Goal: Information Seeking & Learning: Learn about a topic

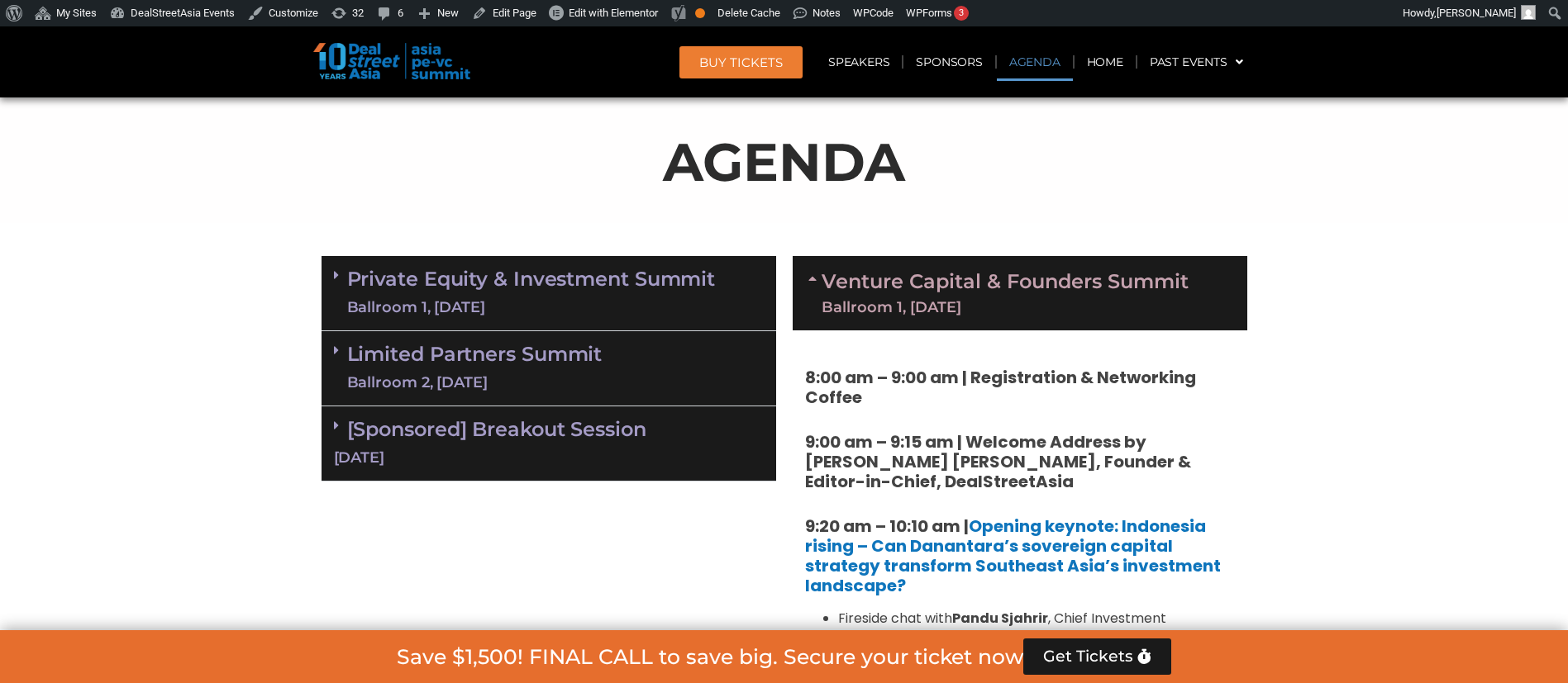
click at [585, 306] on div "Ballroom 1, [DATE]" at bounding box center [531, 307] width 369 height 21
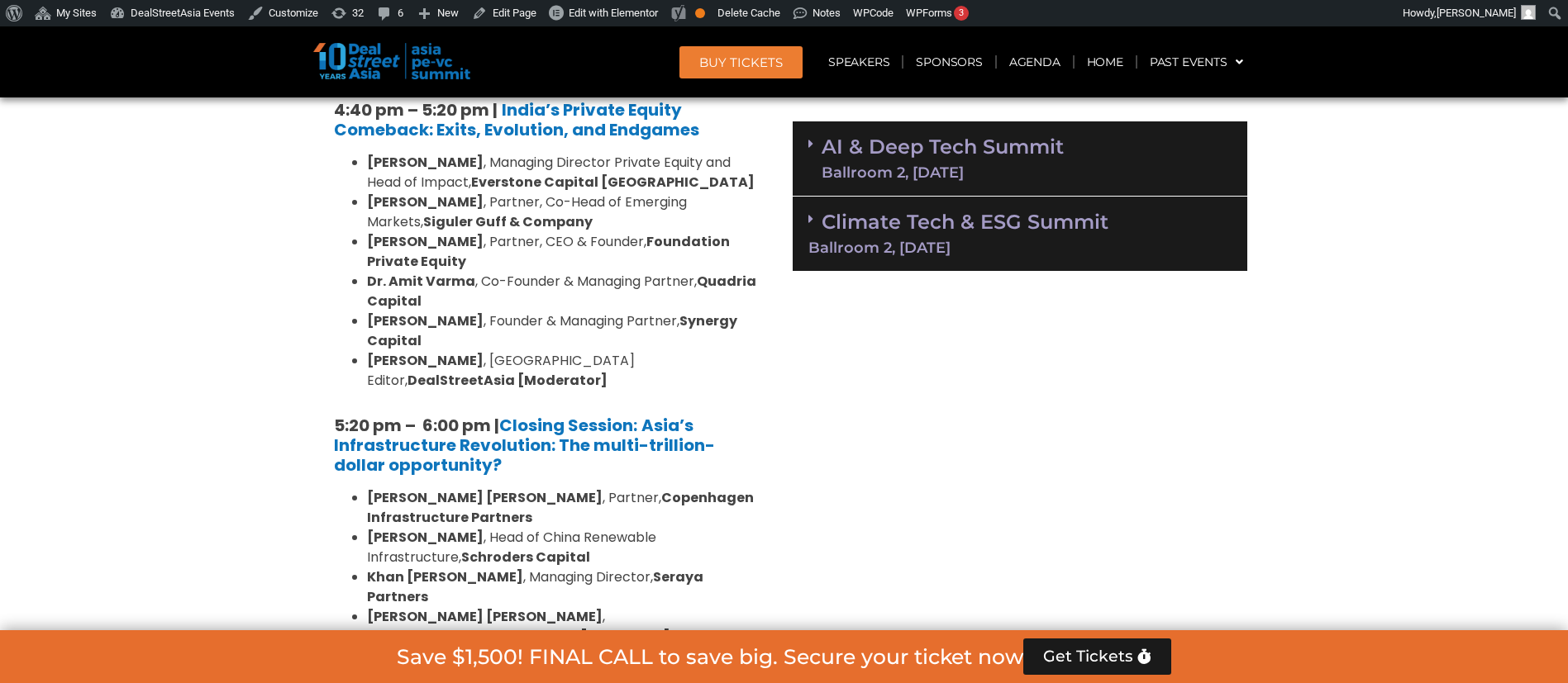
scroll to position [3287, 0]
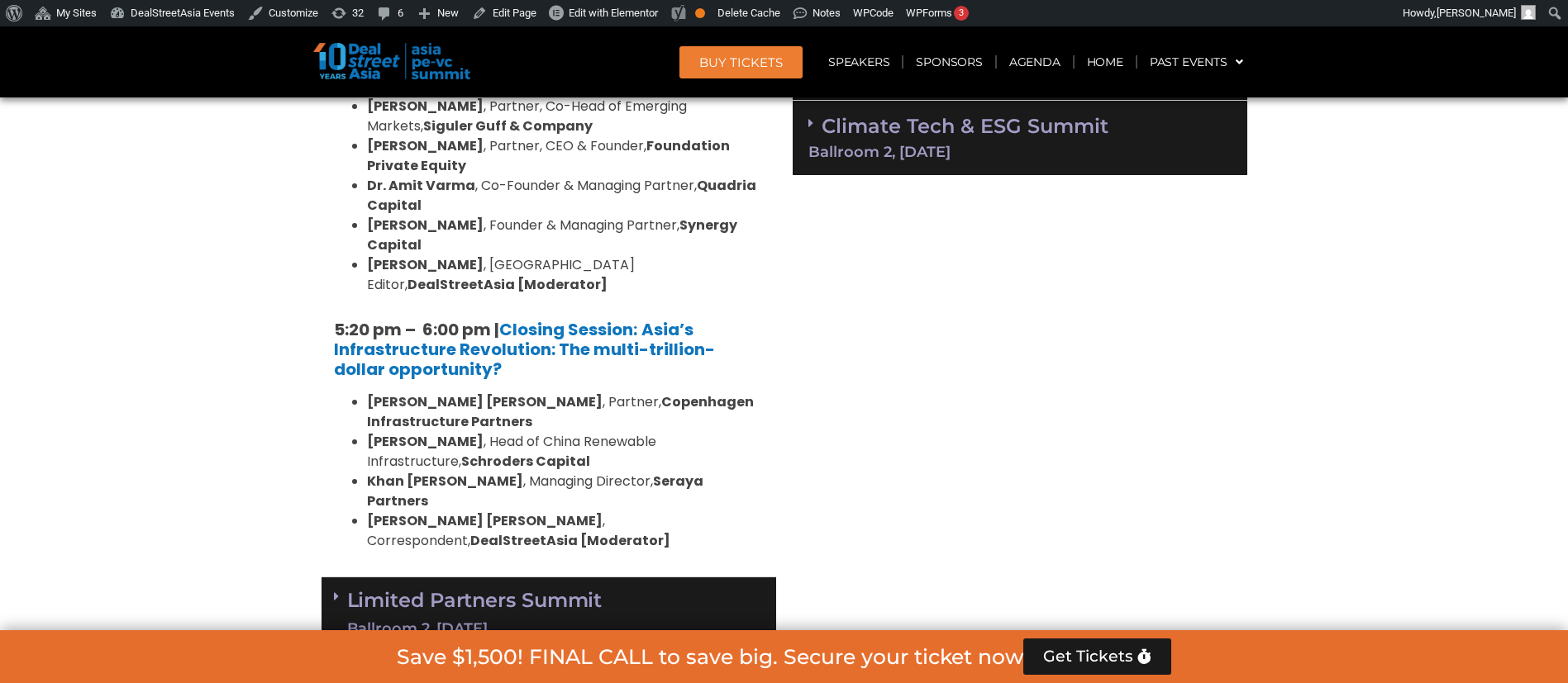
click at [588, 590] on link "Limited Partners Summit Ballroom 2, 10 Sept" at bounding box center [475, 615] width 255 height 49
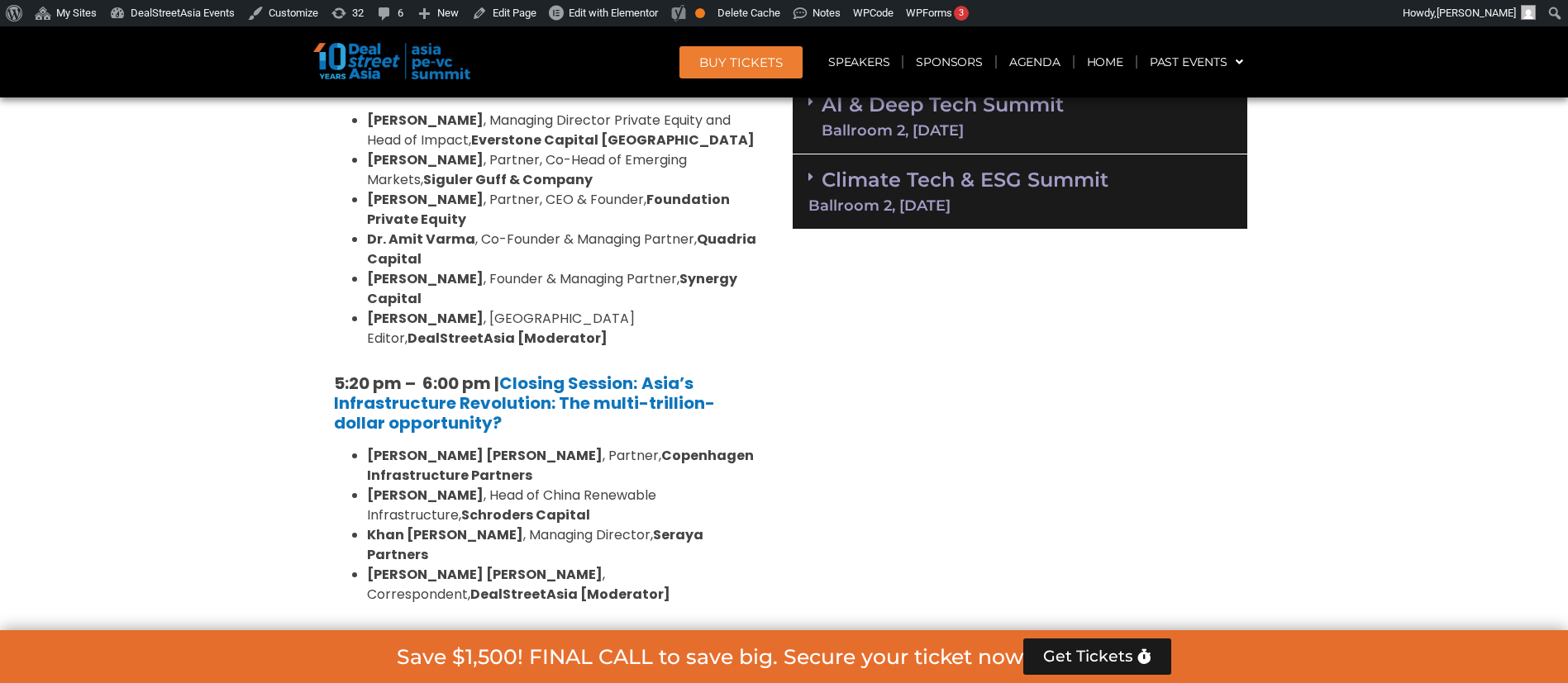
scroll to position [2788, 0]
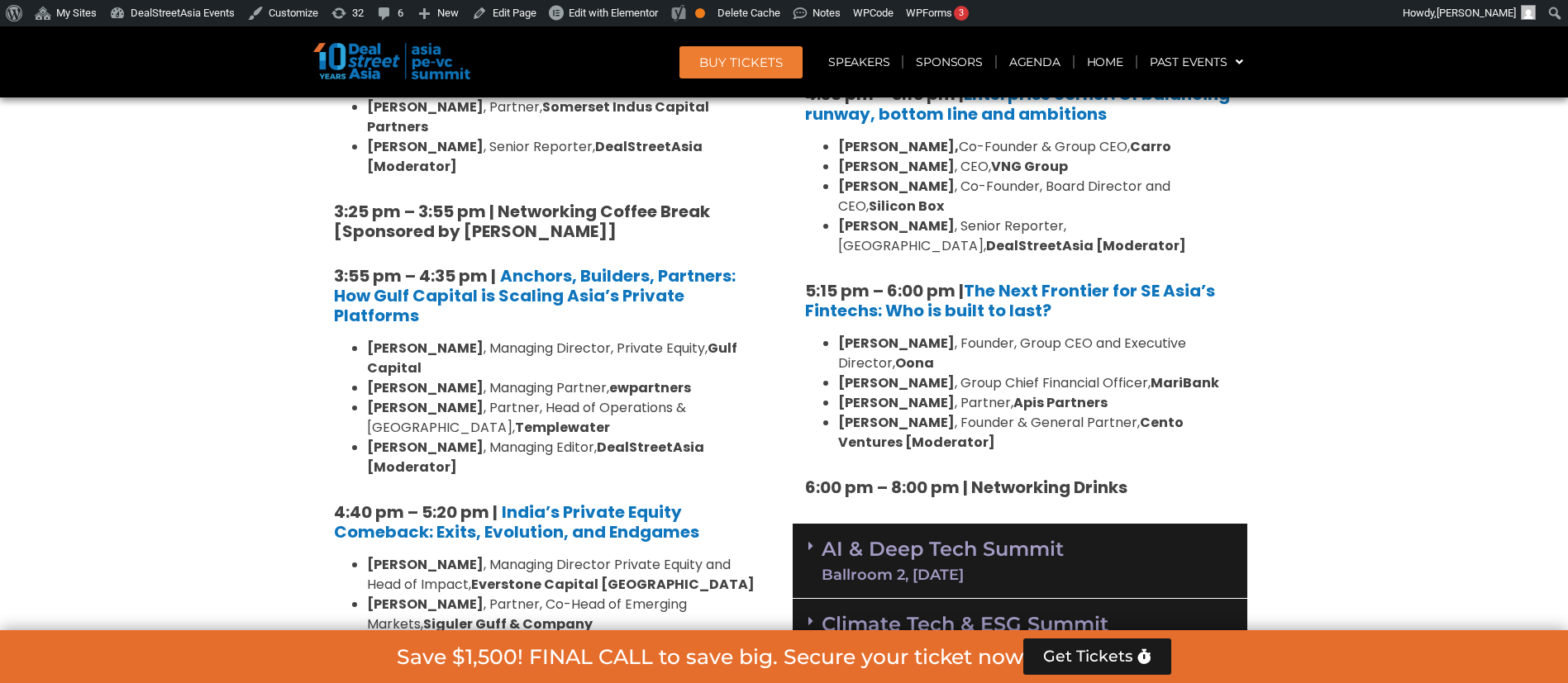
click at [864, 540] on link "AI & Deep Tech Summit Ballroom 2, 11 Sept" at bounding box center [942, 560] width 242 height 43
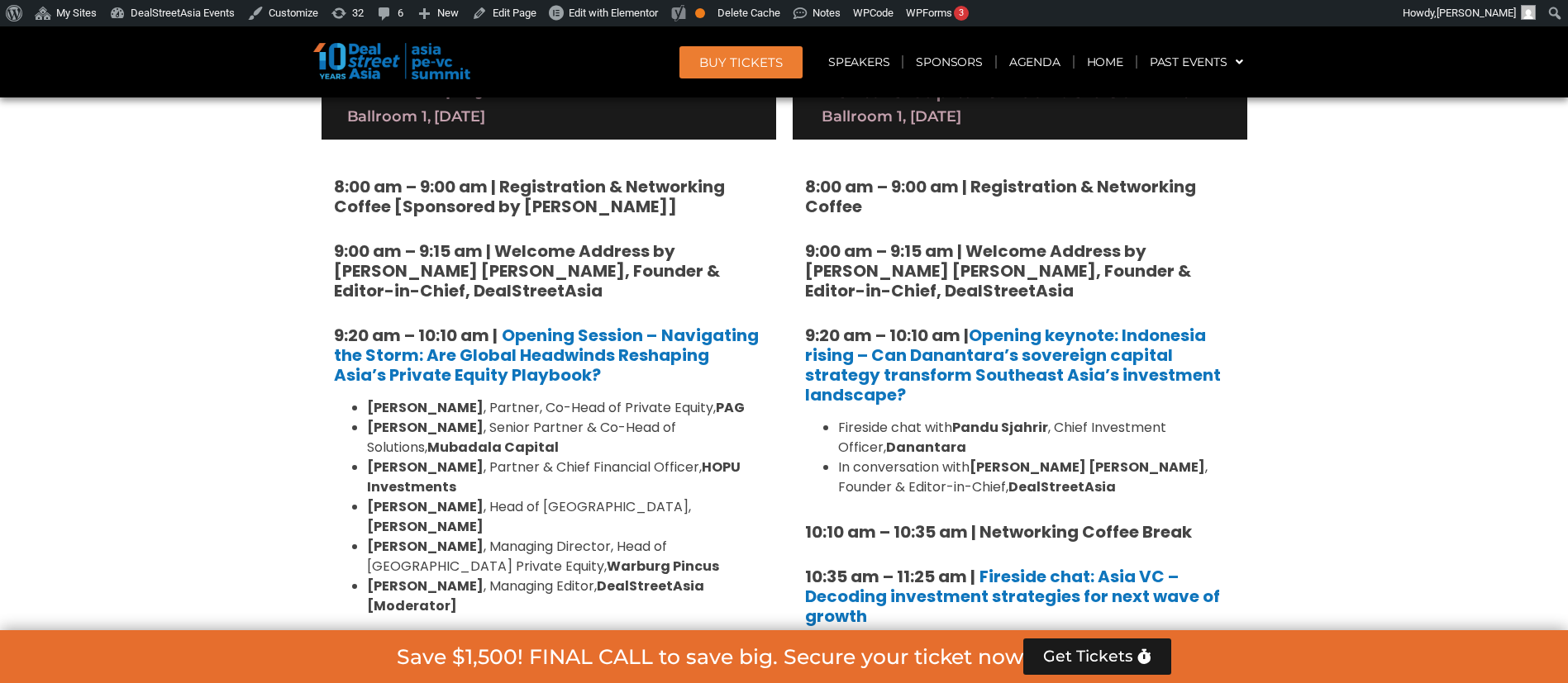
scroll to position [3014, 0]
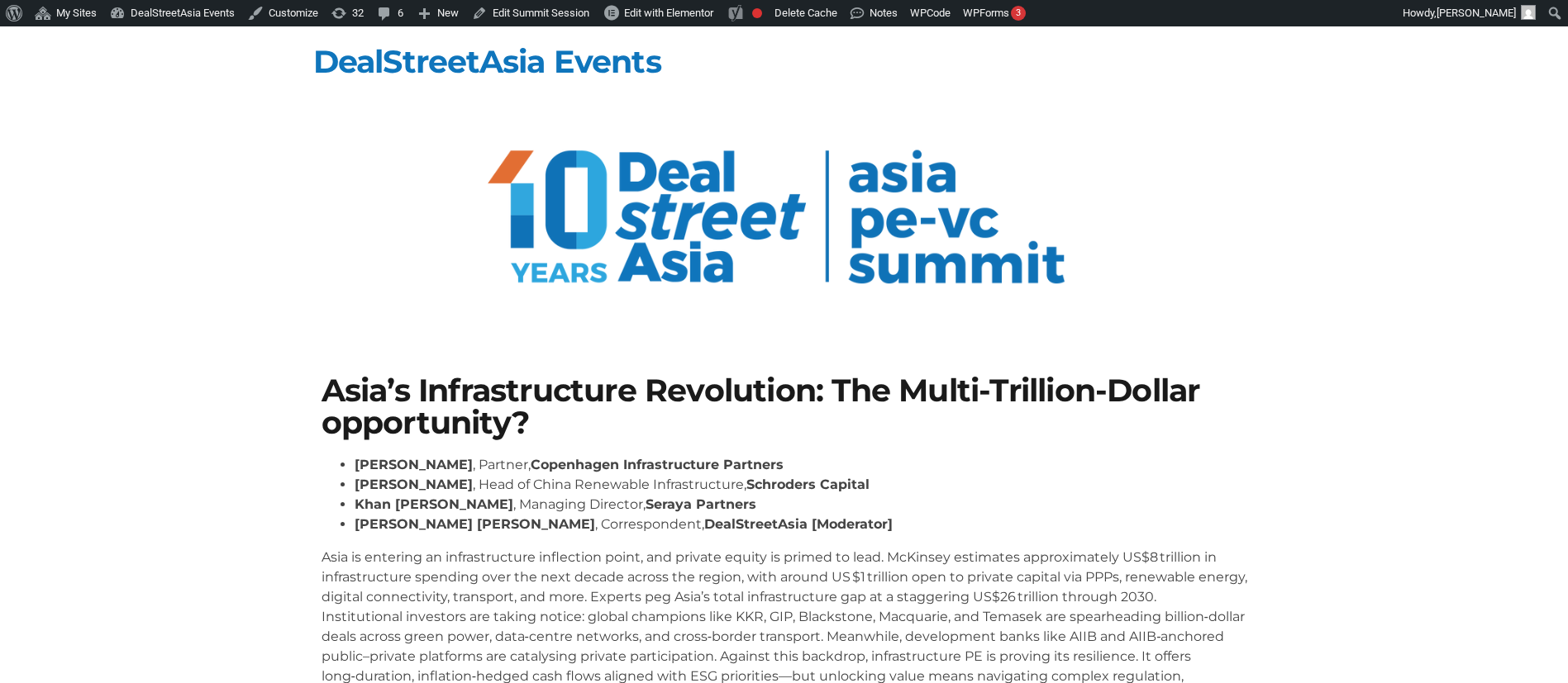
scroll to position [250, 0]
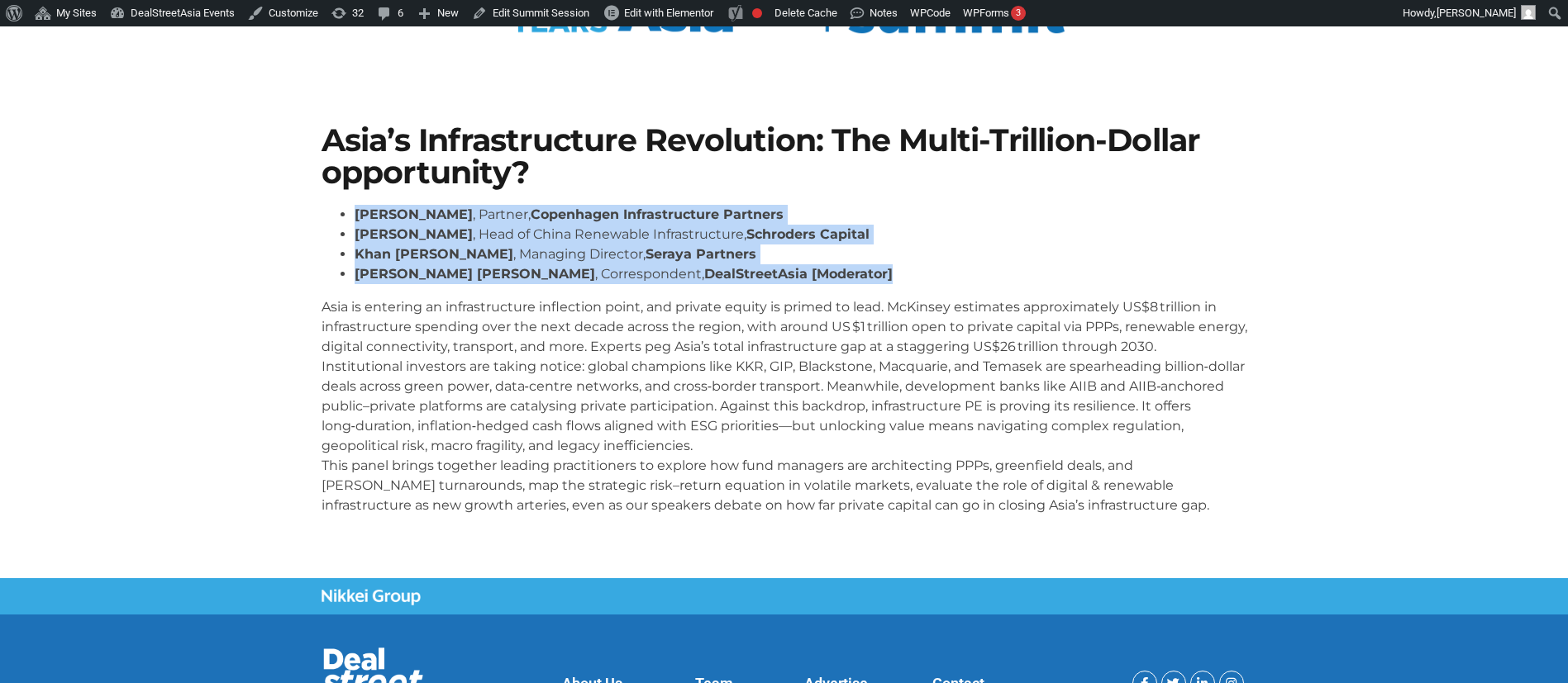
drag, startPoint x: 860, startPoint y: 271, endPoint x: 334, endPoint y: 218, distance: 528.7
click at [334, 218] on ul "Niels Holst , Partner, Copenhagen Infrastructure Partners Yuyu Peng , Head of C…" at bounding box center [784, 244] width 925 height 79
copy ul "Niels Holst , Partner, Copenhagen Infrastructure Partners Yuyu Peng , Head of C…"
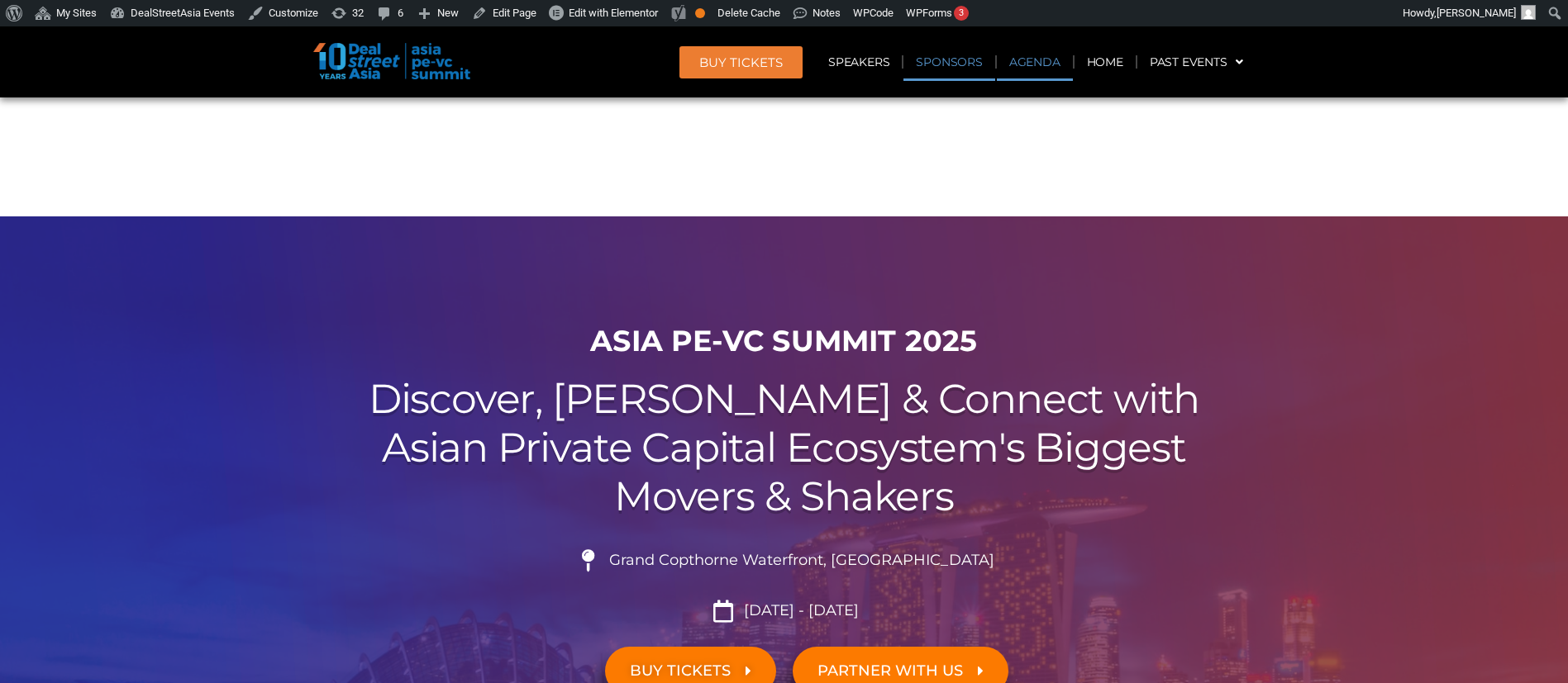
scroll to position [1021, 0]
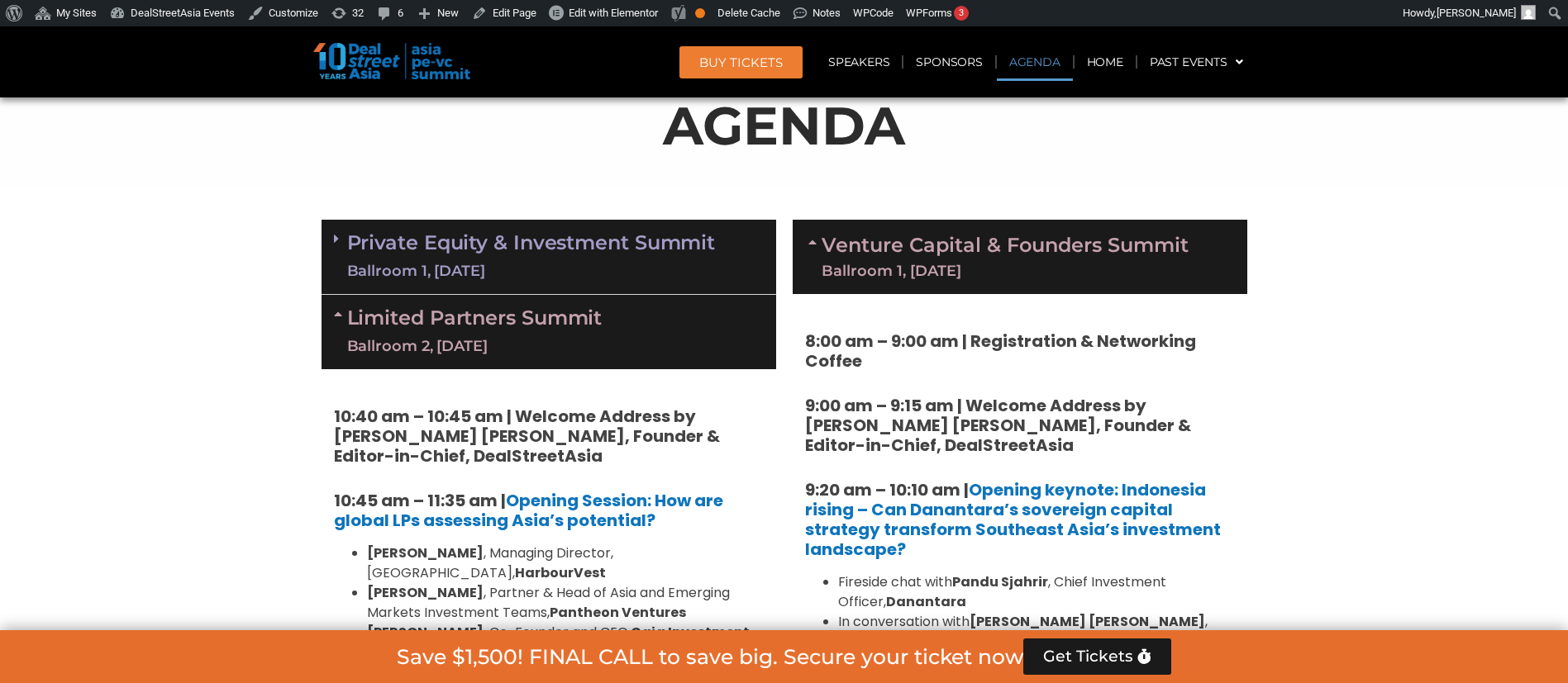
click at [623, 283] on div "Private Equity & Investment Summit Ballroom 1, [DATE]" at bounding box center [549, 257] width 455 height 75
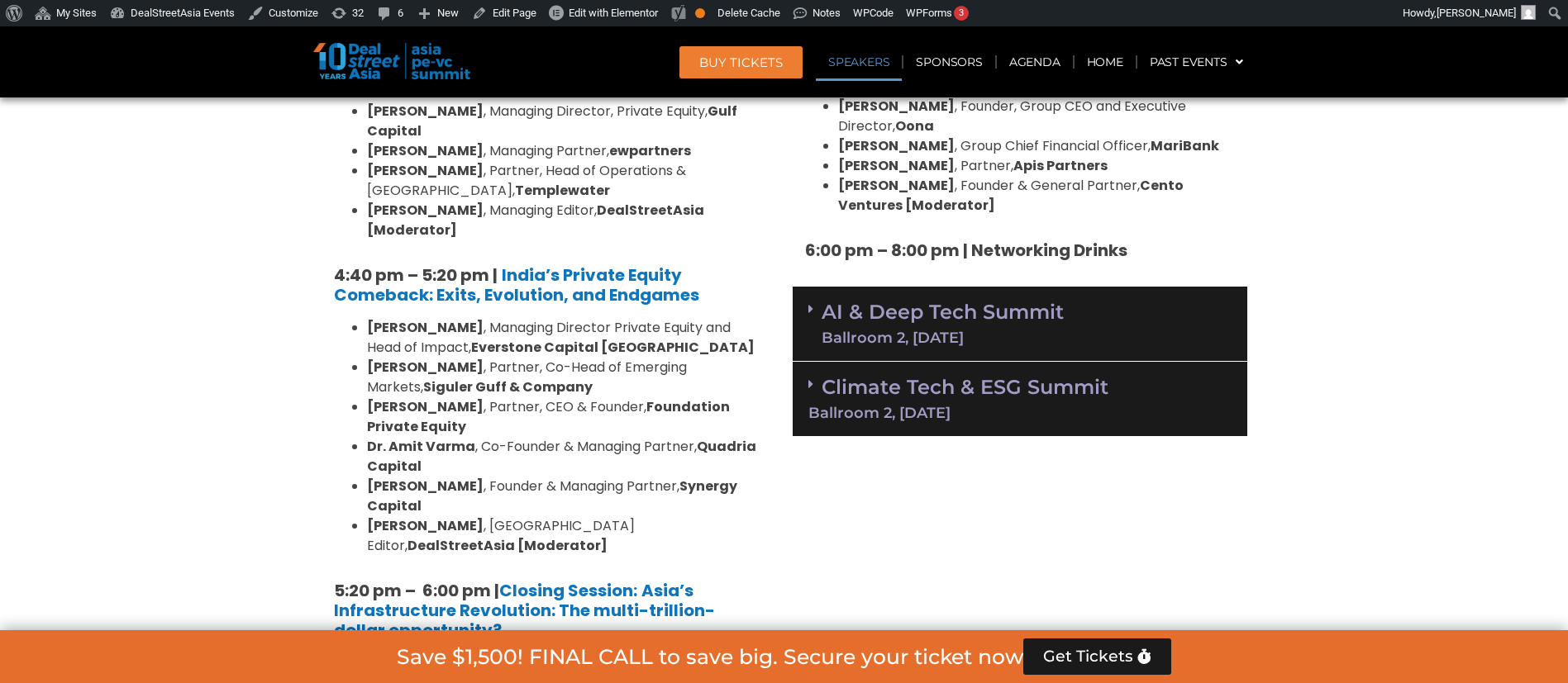
scroll to position [3144, 0]
click at [616, 579] on strong "Asia’s Infrastructure Revolution: The multi-trillion-dollar opportunity?" at bounding box center [524, 611] width 381 height 63
